Goal: Subscribe to service/newsletter

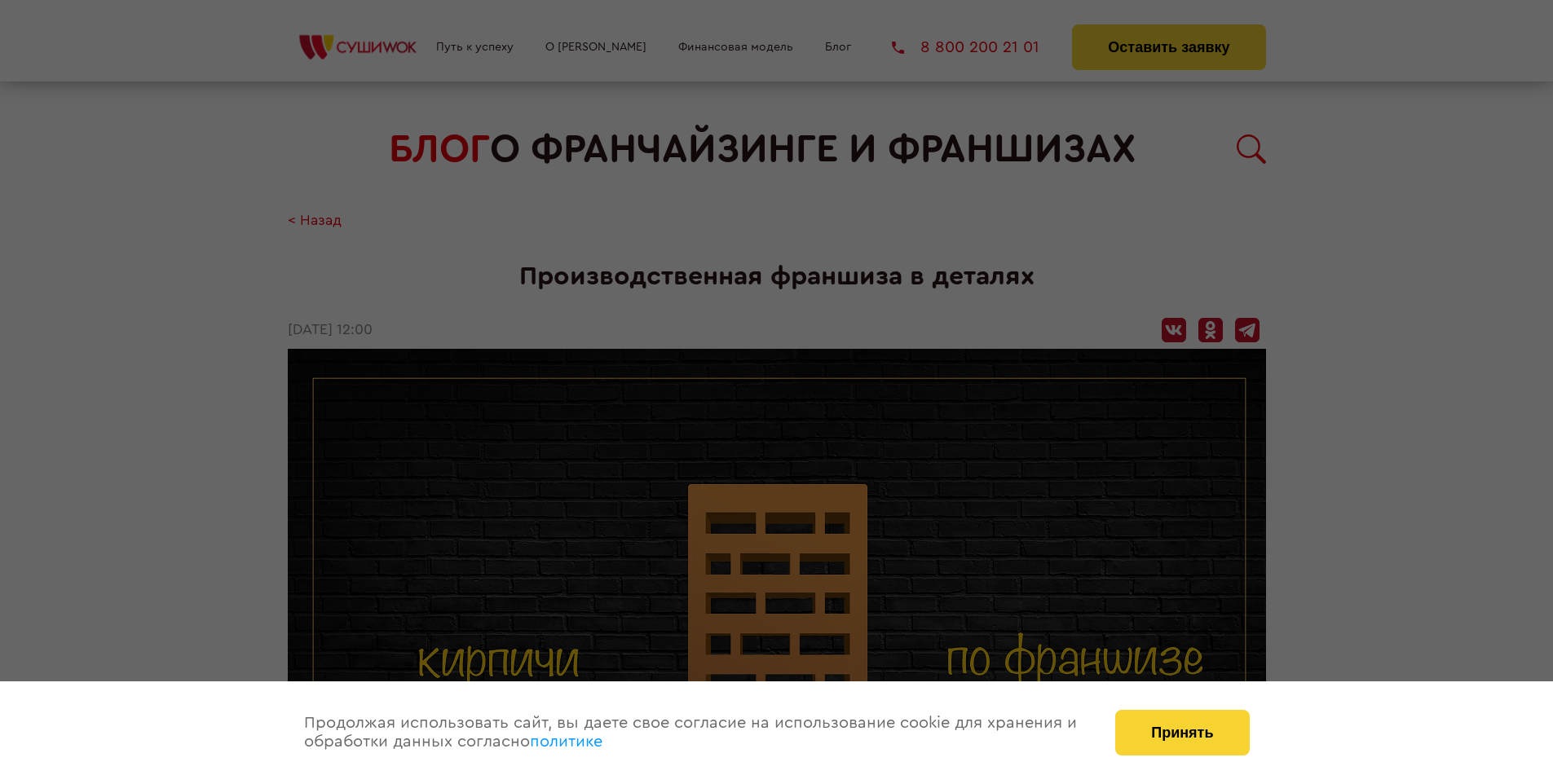
scroll to position [1913, 0]
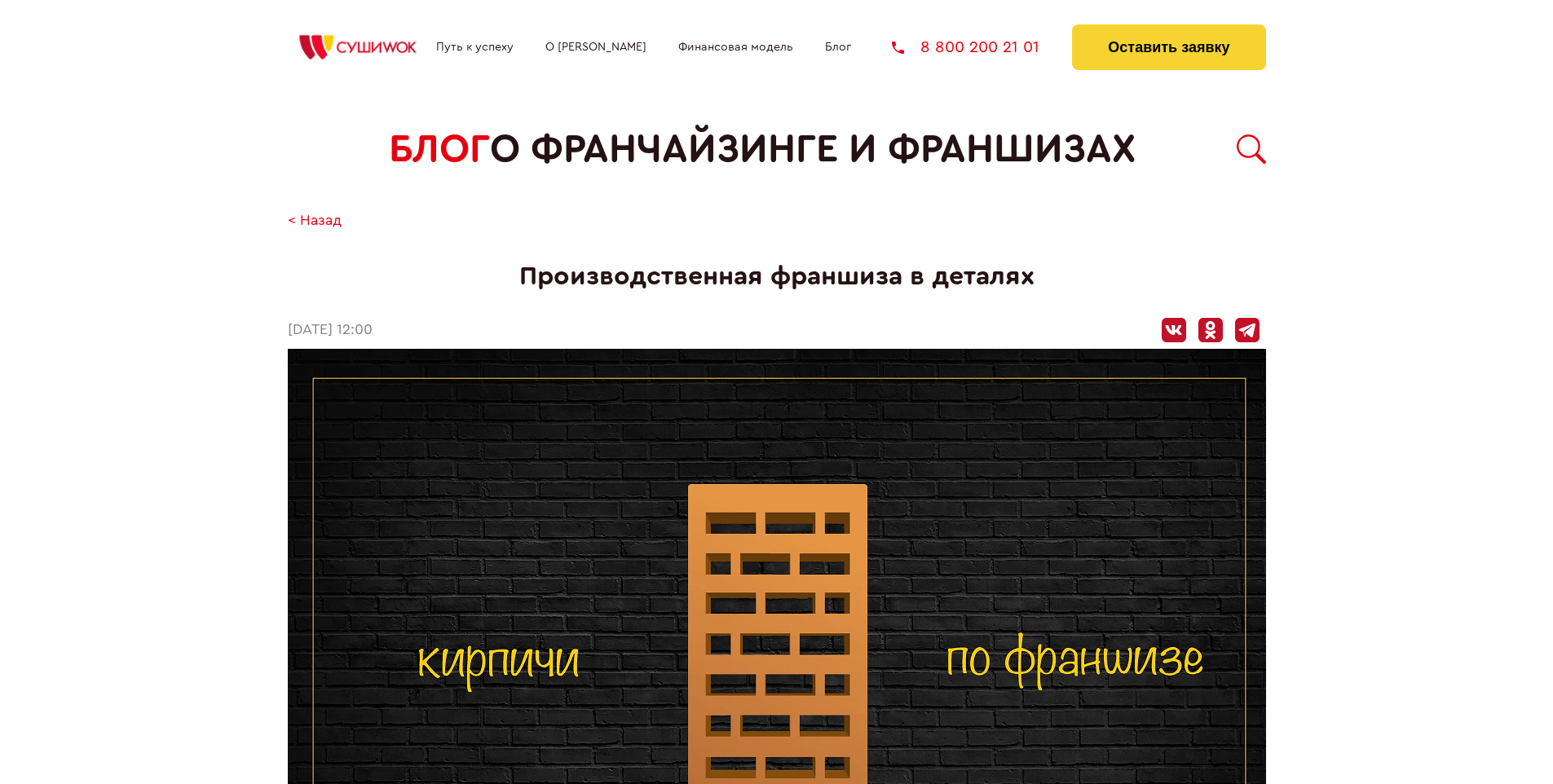
scroll to position [764, 0]
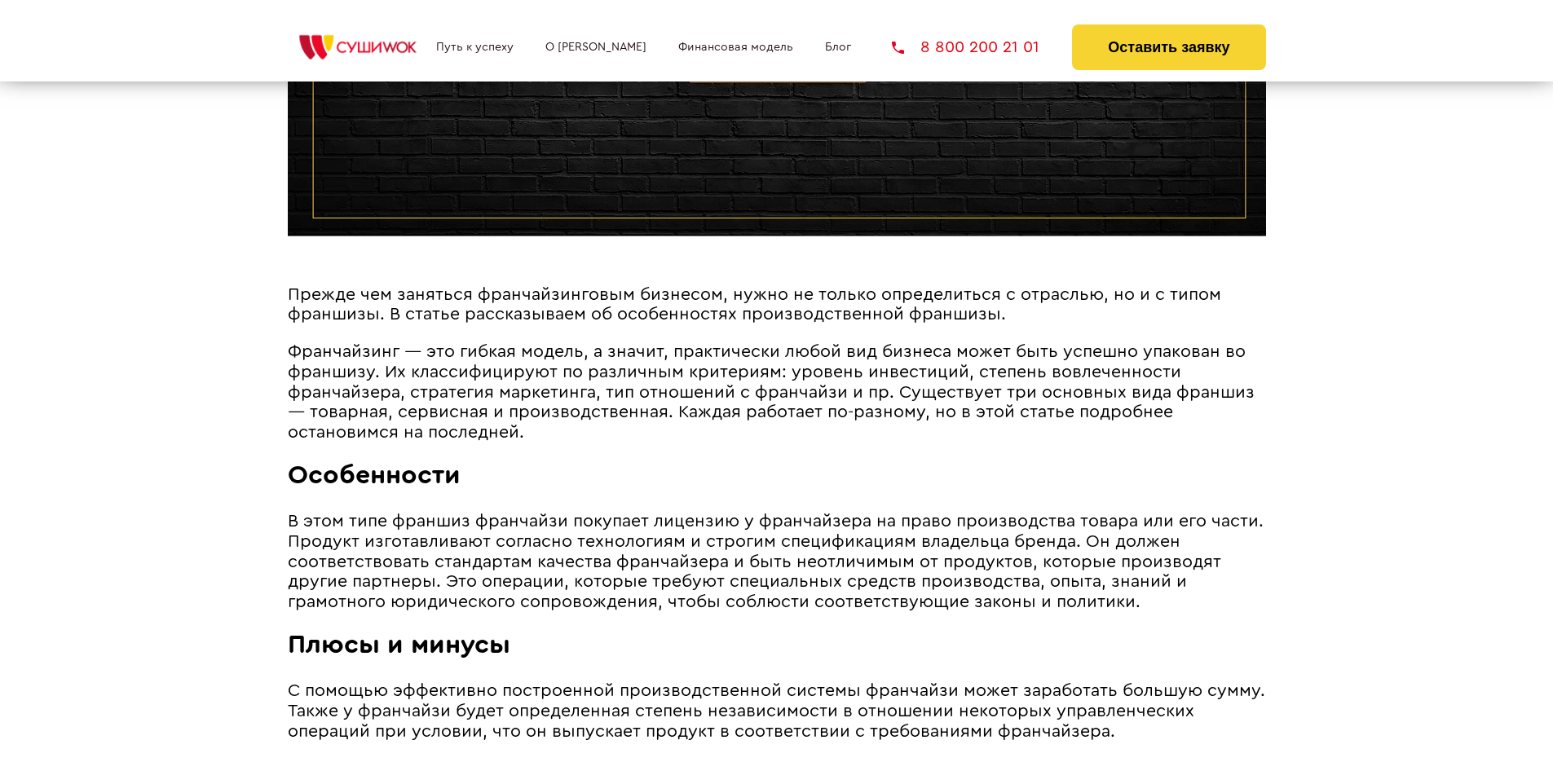
click at [765, 347] on span "Франчайзинг ― это гибкая модель, а значит, практически любой вид бизнеса может …" at bounding box center [771, 391] width 967 height 97
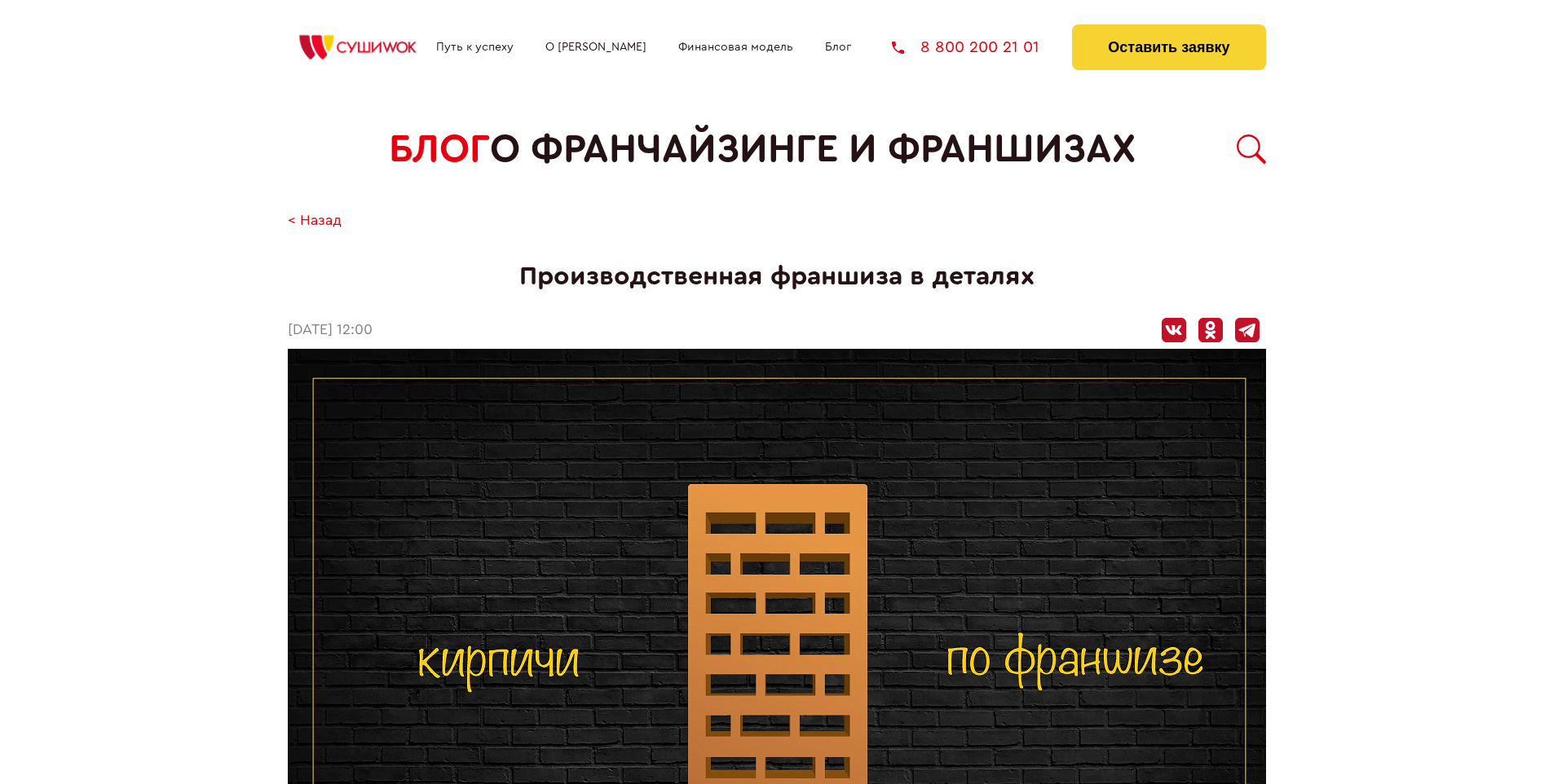
scroll to position [1913, 0]
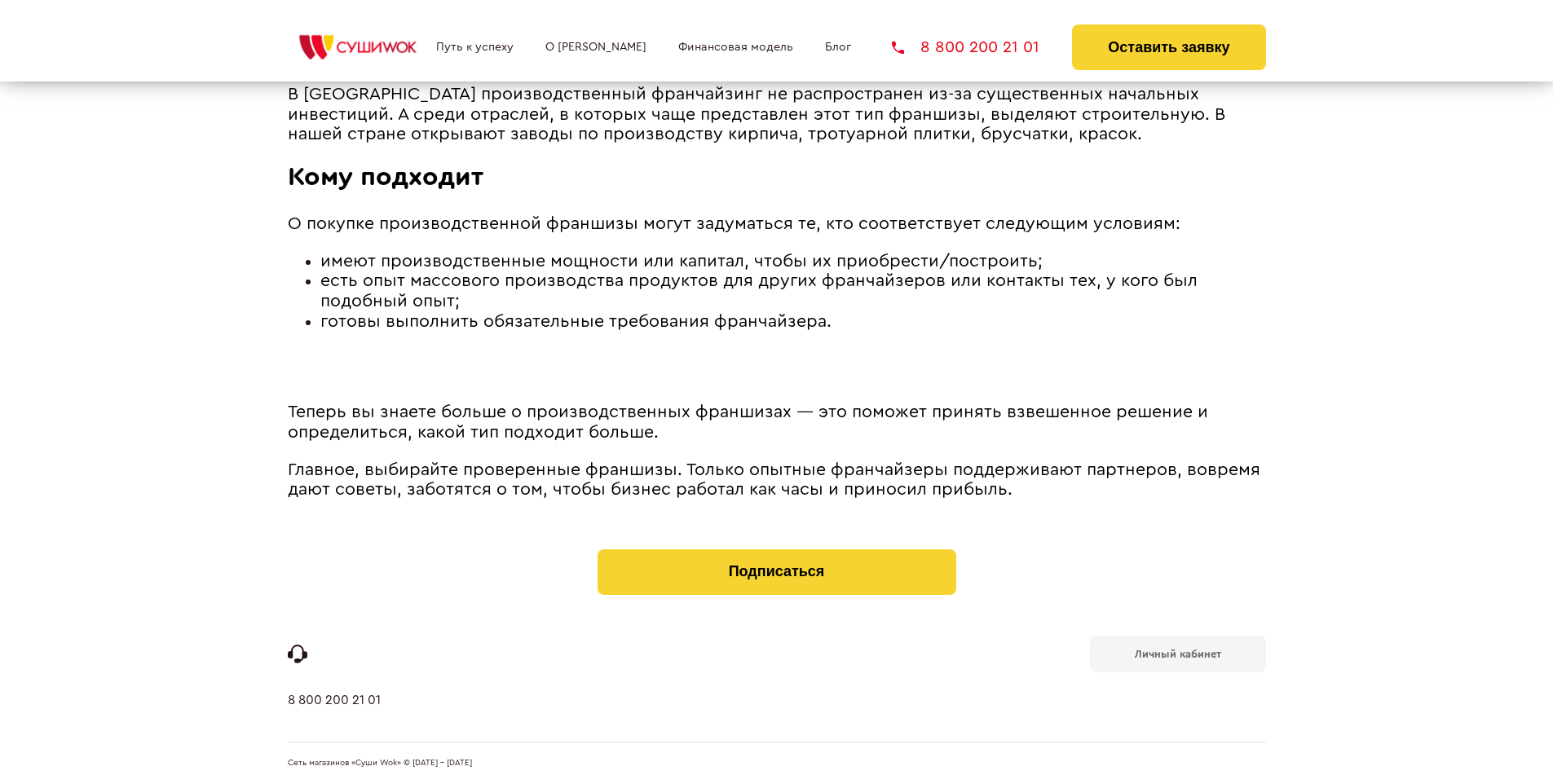
click at [1177, 652] on b "Личный кабинет" at bounding box center [1178, 654] width 87 height 11
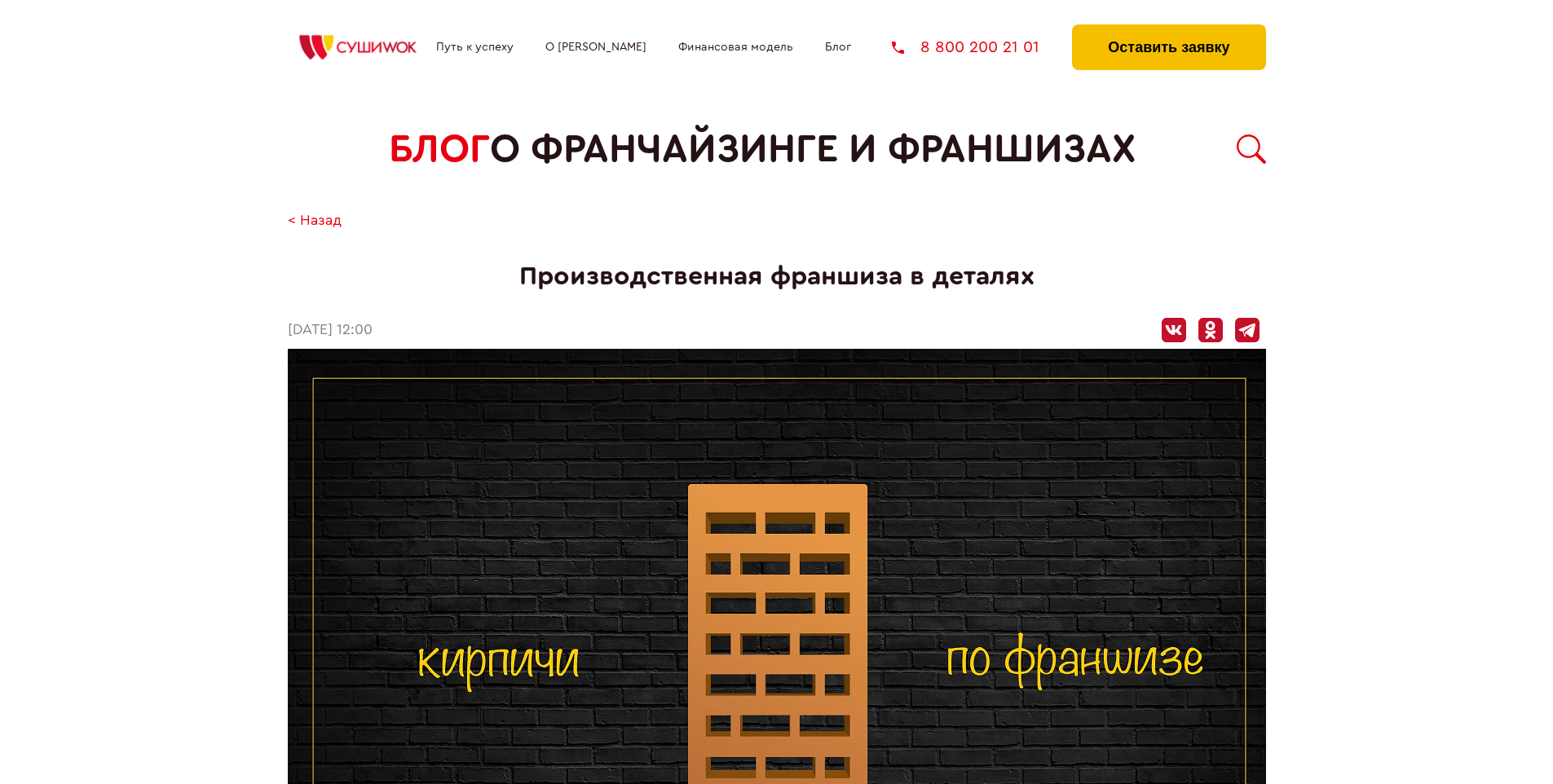
click at [1168, 29] on button "Оставить заявку" at bounding box center [1169, 47] width 193 height 46
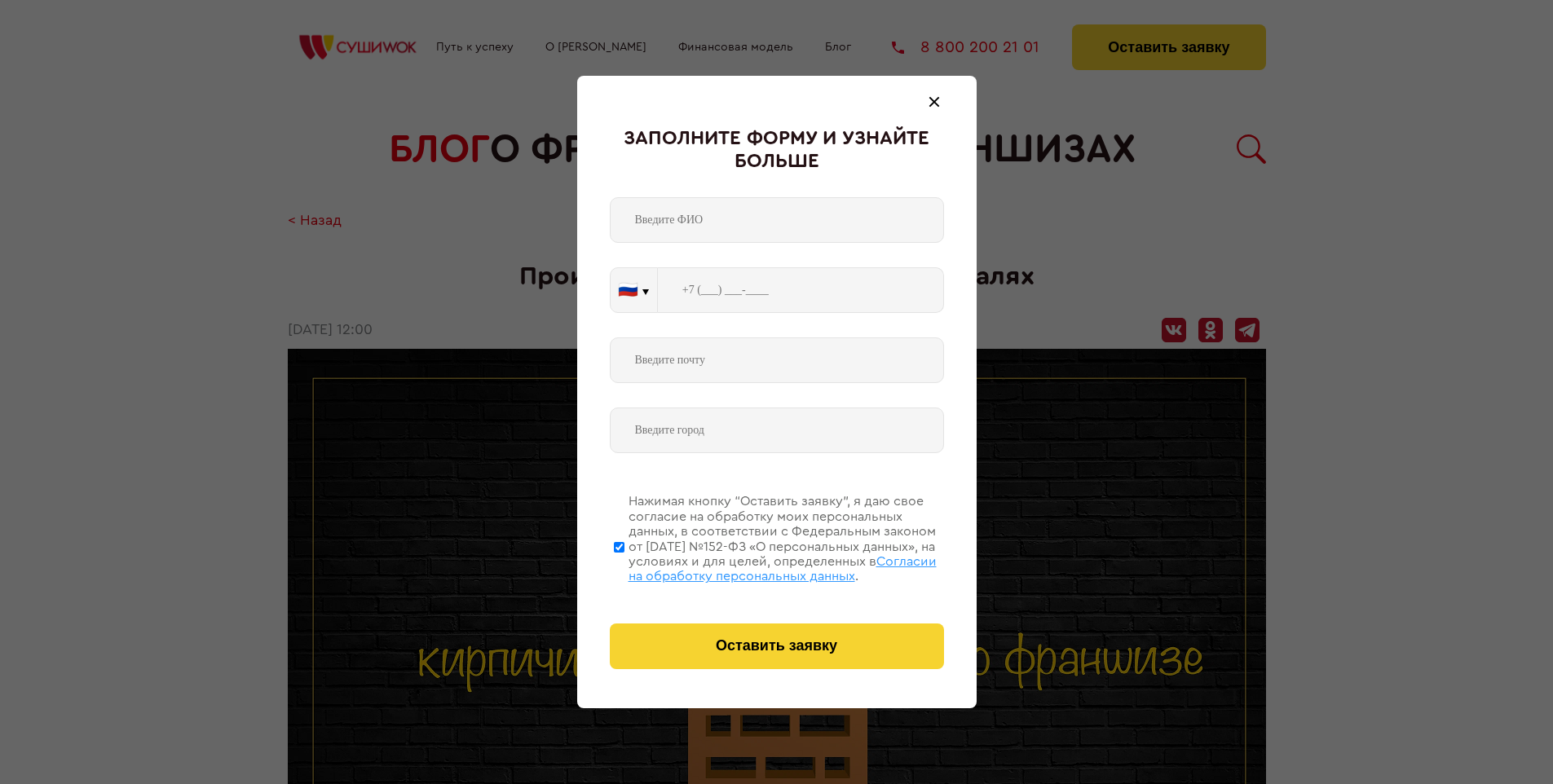
click at [756, 566] on span "Согласии на обработку персональных данных" at bounding box center [783, 569] width 308 height 28
click at [625, 566] on input "Нажимая кнопку “Оставить заявку”, я даю свое согласие на обработку моих персона…" at bounding box center [619, 547] width 11 height 130
checkbox input "false"
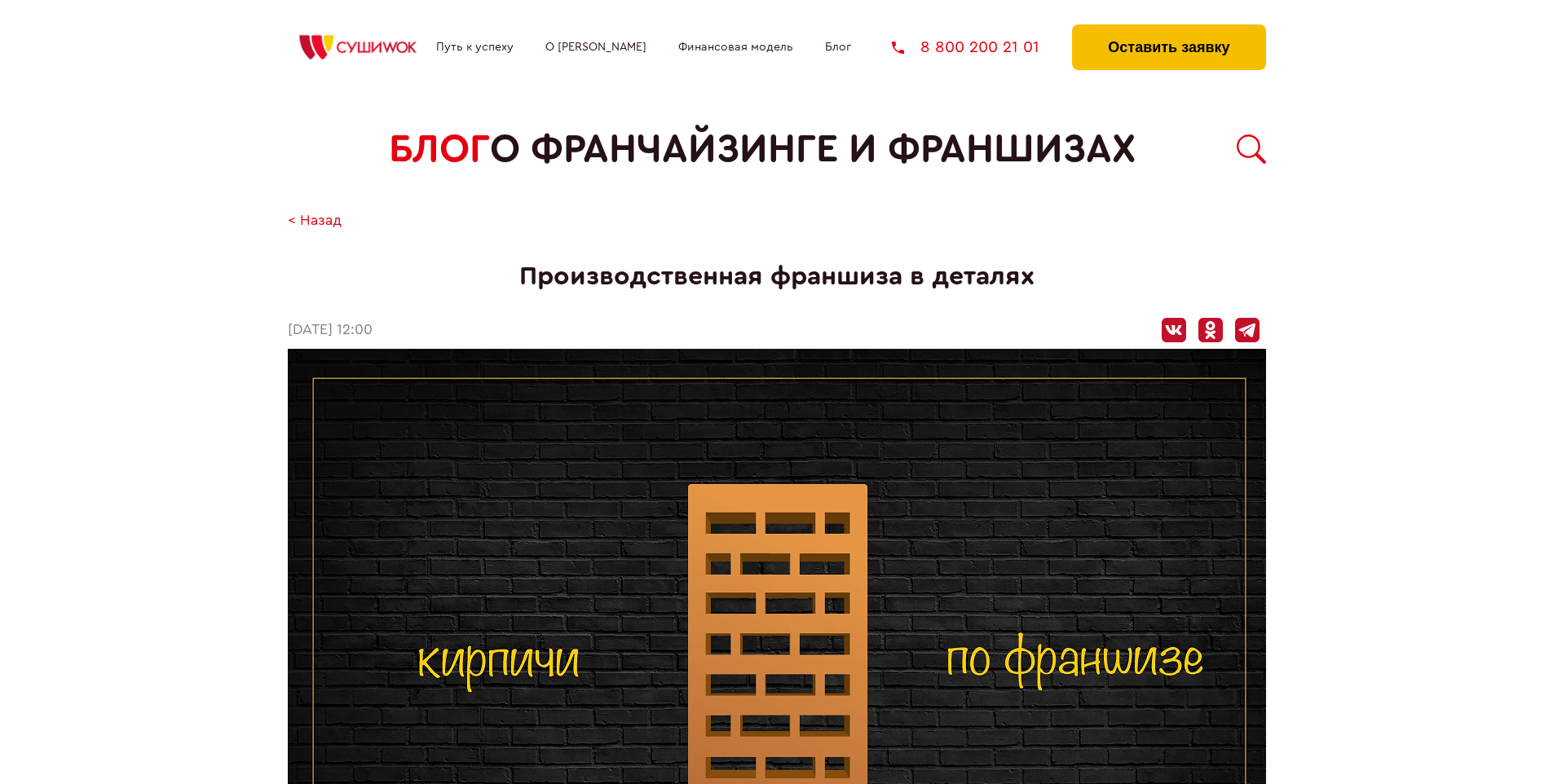
click at [1168, 29] on button "Оставить заявку" at bounding box center [1169, 47] width 193 height 46
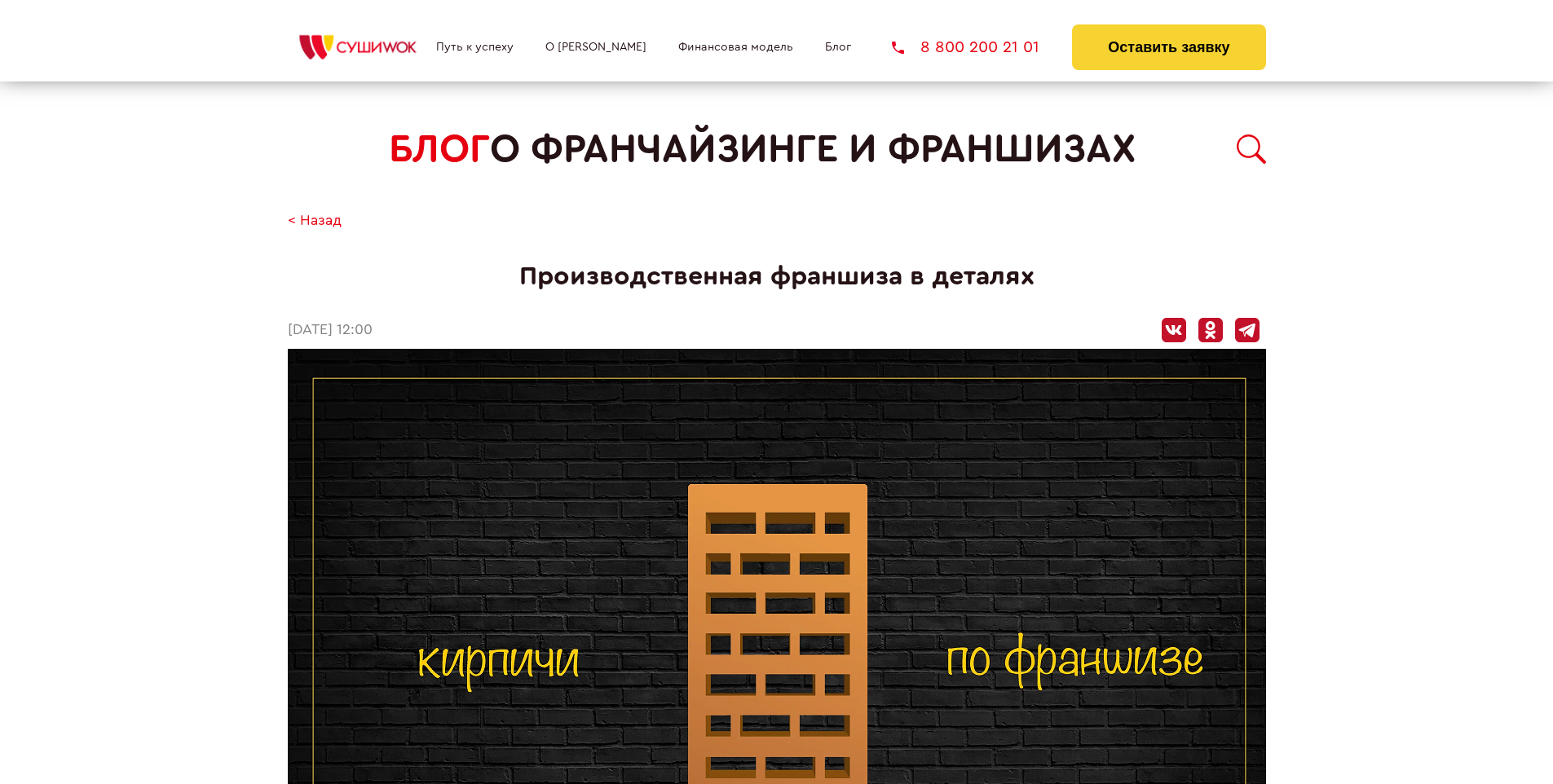
scroll to position [1913, 0]
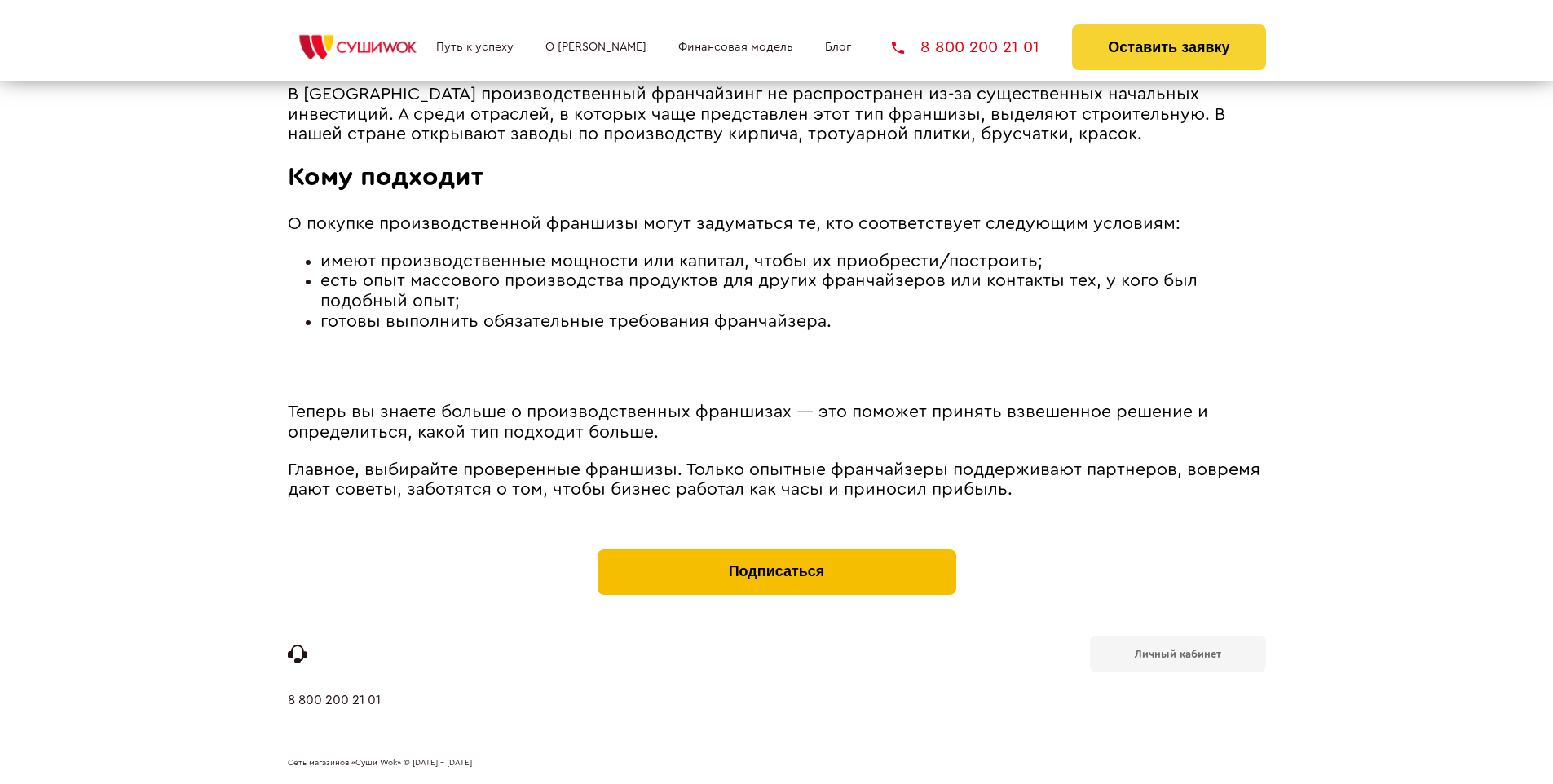
click at [776, 552] on button "Подписаться" at bounding box center [777, 572] width 359 height 46
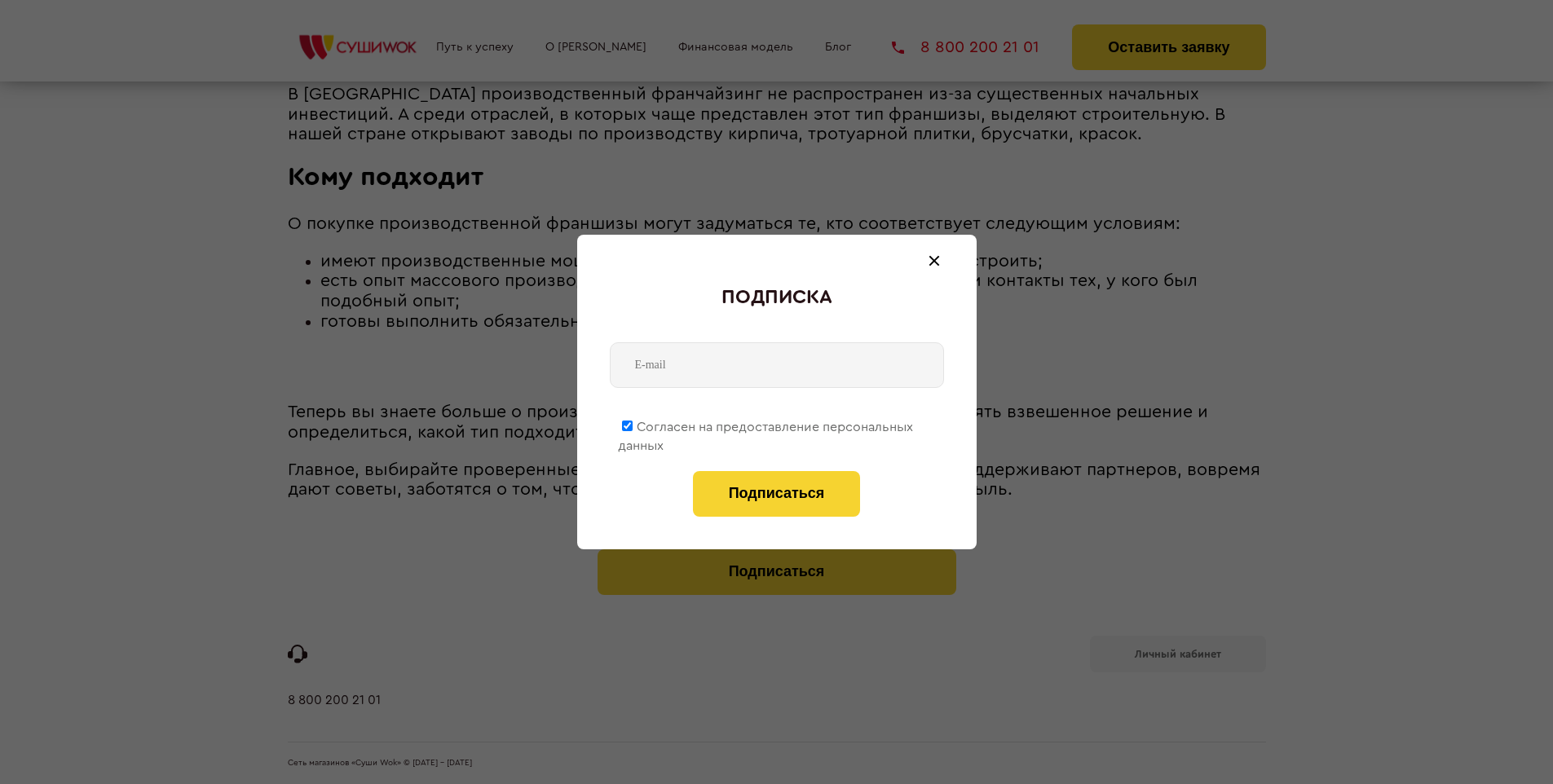
click at [766, 424] on span "Согласен на предоставление персональных данных" at bounding box center [765, 436] width 296 height 32
click at [633, 424] on input "Согласен на предоставление персональных данных" at bounding box center [627, 426] width 11 height 11
checkbox input "false"
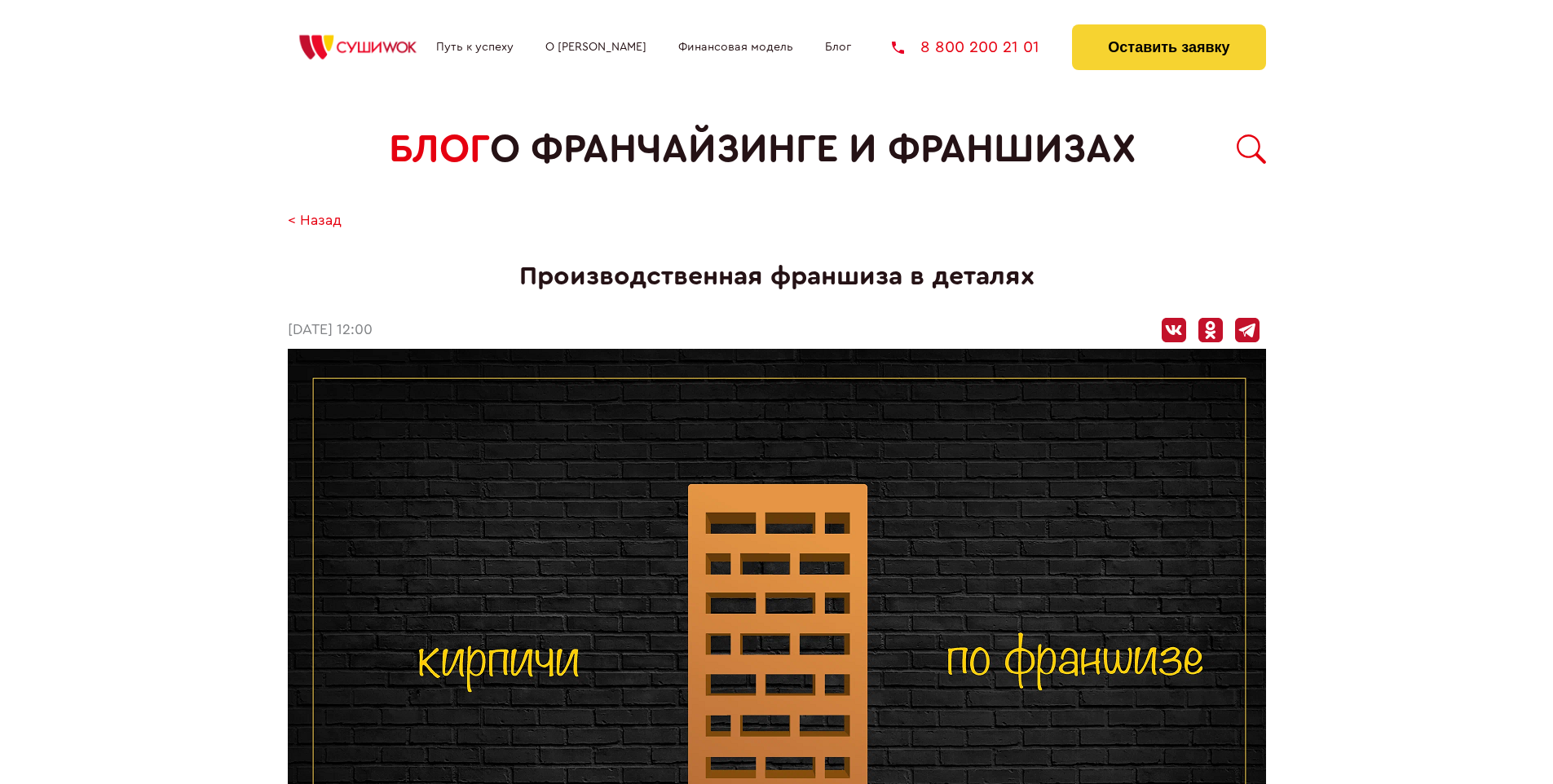
scroll to position [1913, 0]
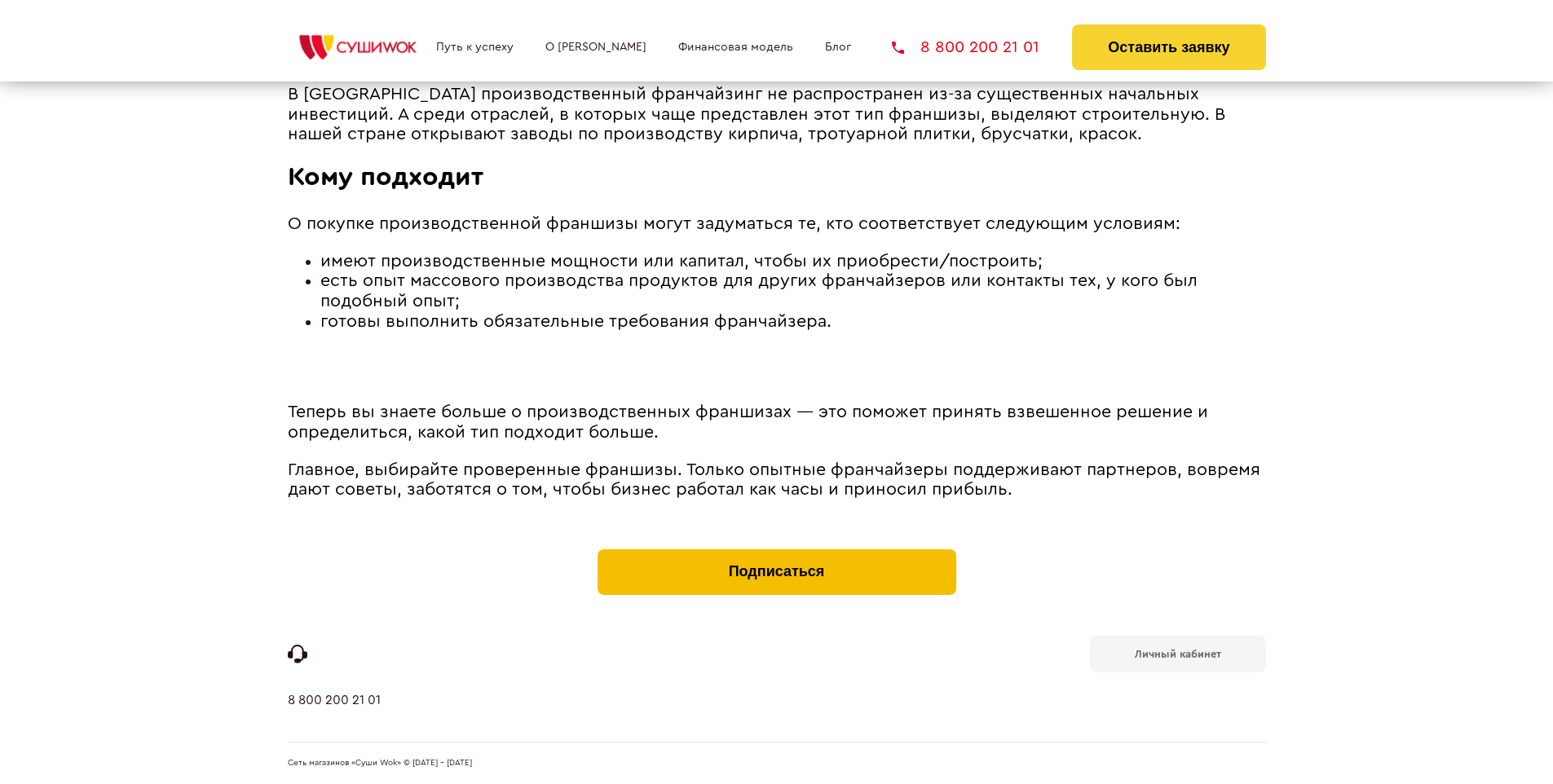
click at [776, 552] on button "Подписаться" at bounding box center [777, 572] width 359 height 46
